Goal: Task Accomplishment & Management: Manage account settings

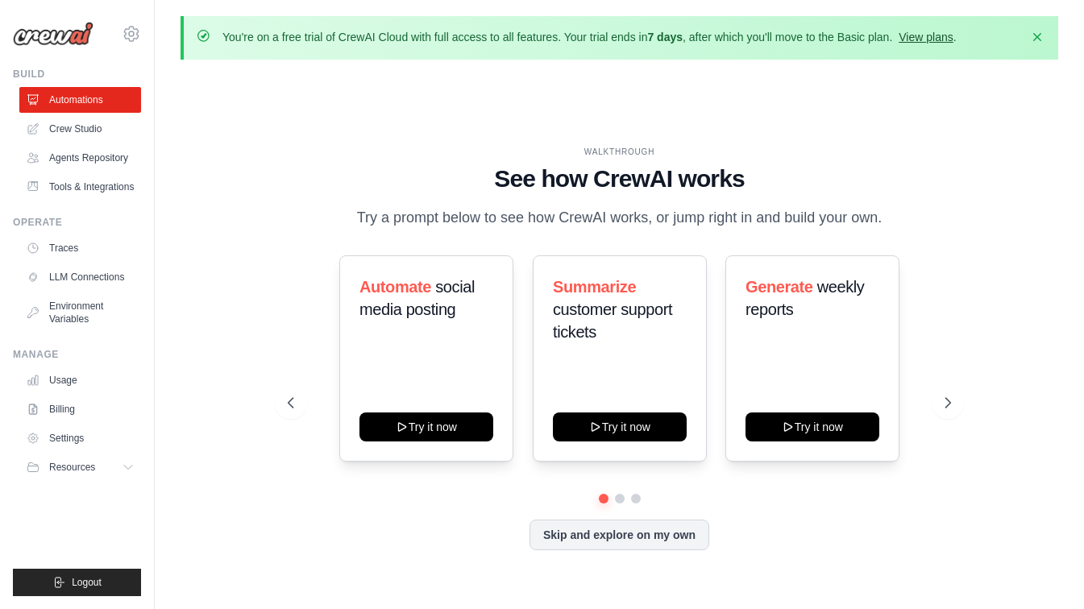
click at [923, 35] on link "View plans" at bounding box center [925, 37] width 54 height 13
